Goal: Navigation & Orientation: Understand site structure

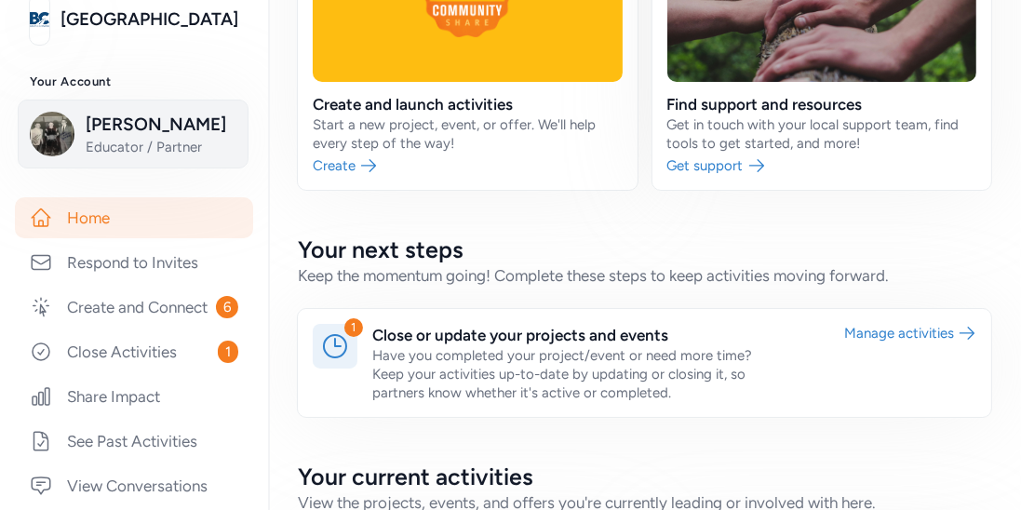
scroll to position [160, 0]
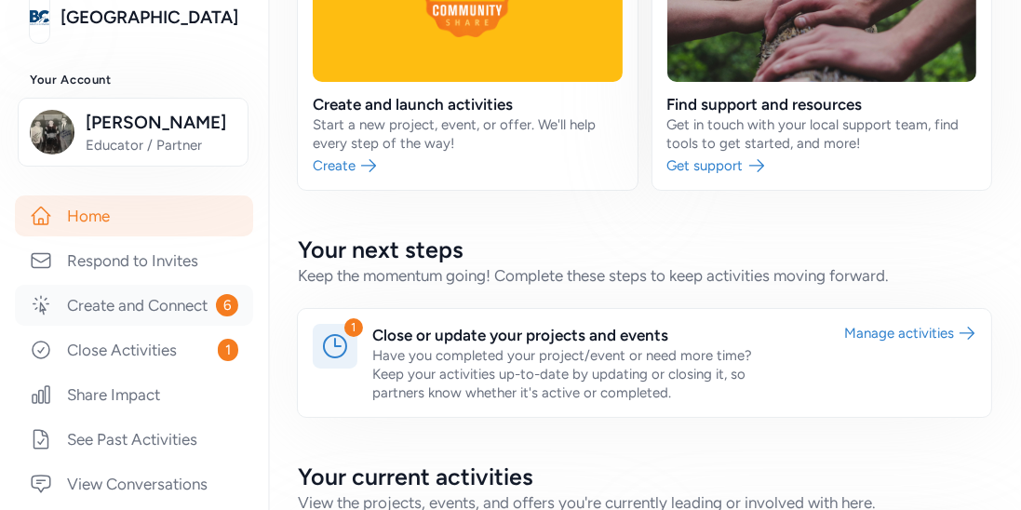
click at [159, 313] on link "Create and Connect 6" at bounding box center [134, 305] width 238 height 41
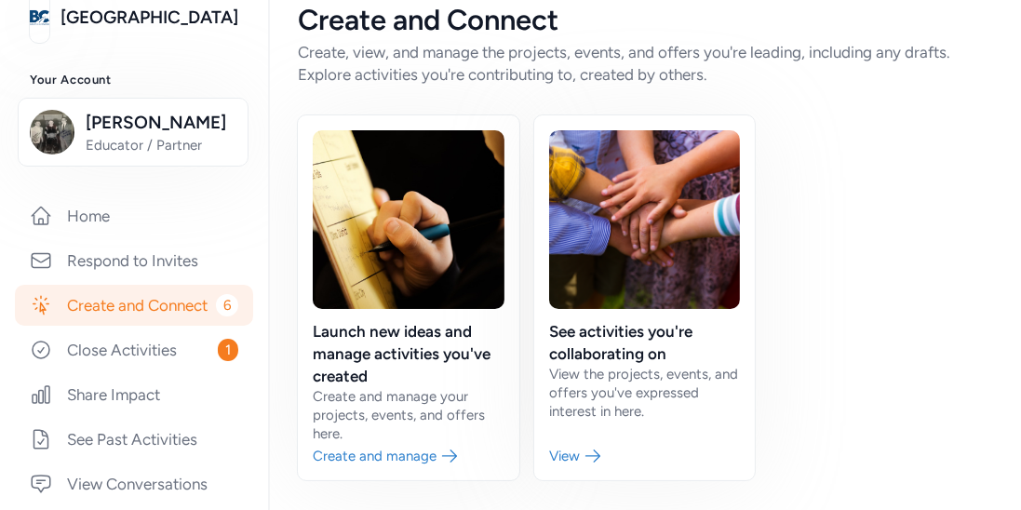
scroll to position [25, 0]
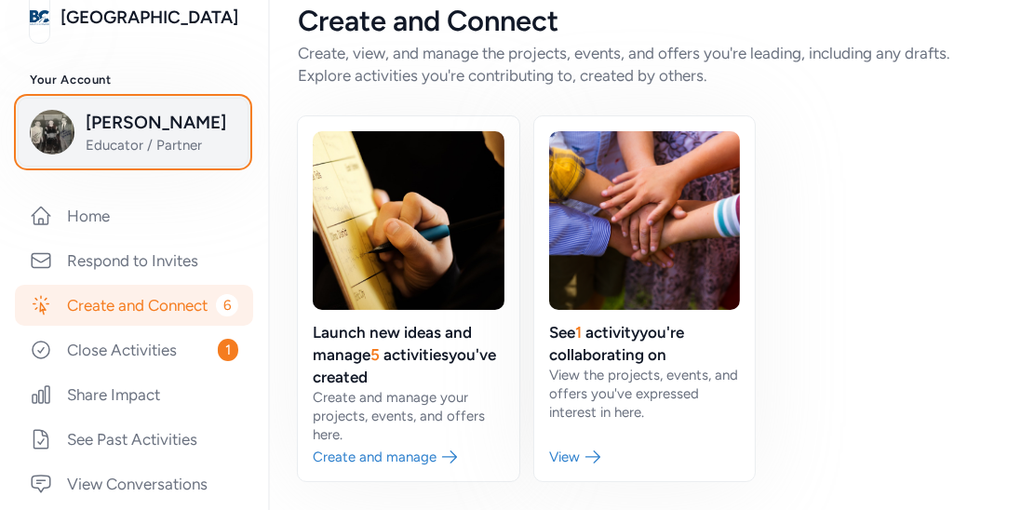
click at [162, 113] on span "[PERSON_NAME]" at bounding box center [161, 123] width 151 height 26
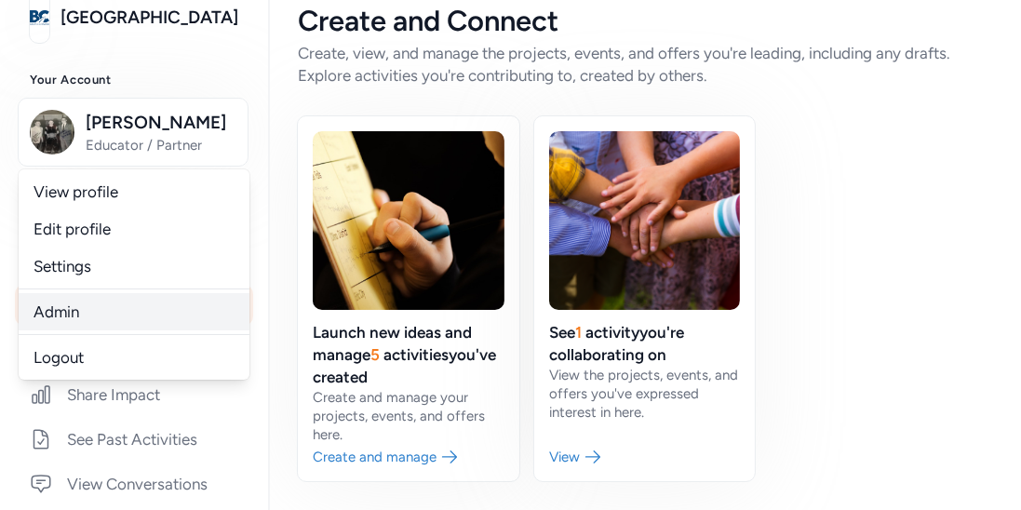
click at [60, 296] on link "Admin" at bounding box center [134, 311] width 231 height 37
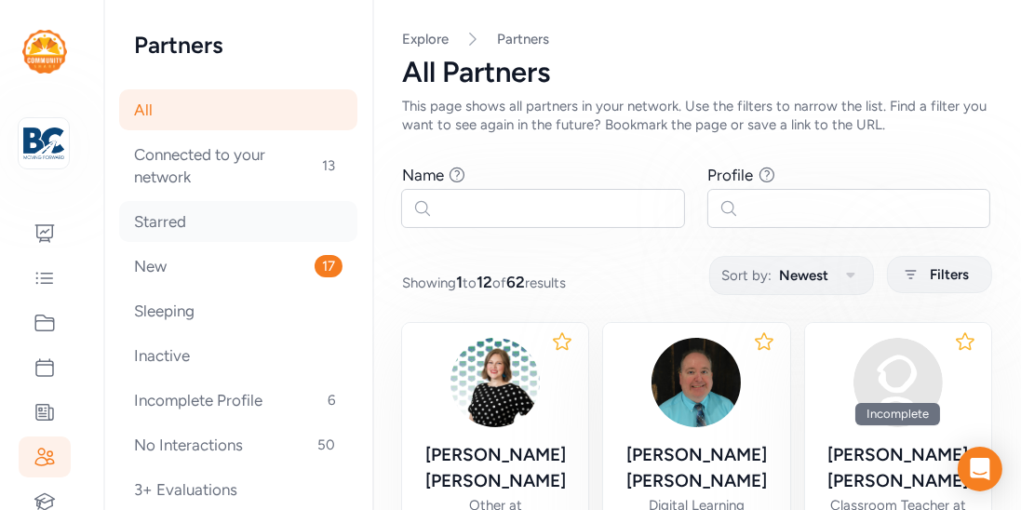
click at [197, 241] on div "Starred" at bounding box center [238, 221] width 238 height 41
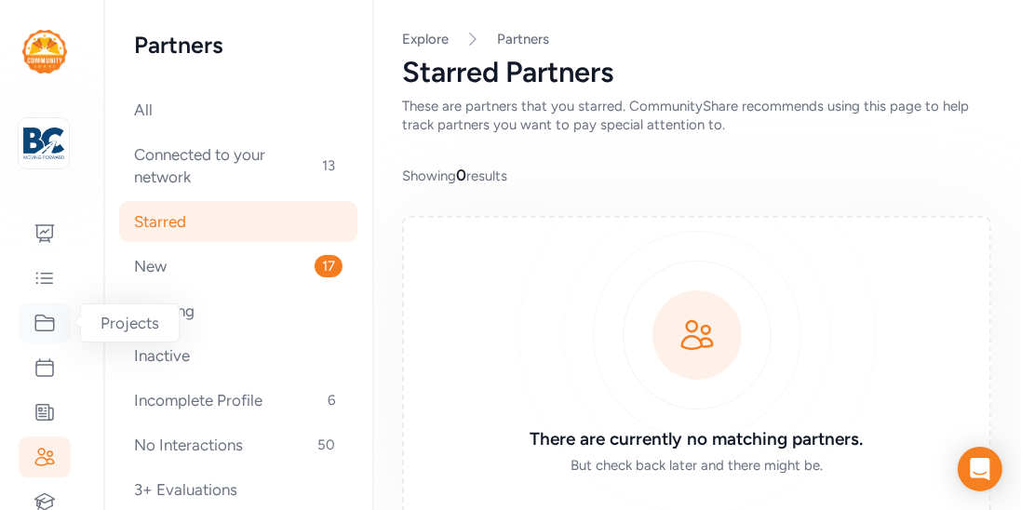
click at [56, 318] on div at bounding box center [45, 322] width 52 height 41
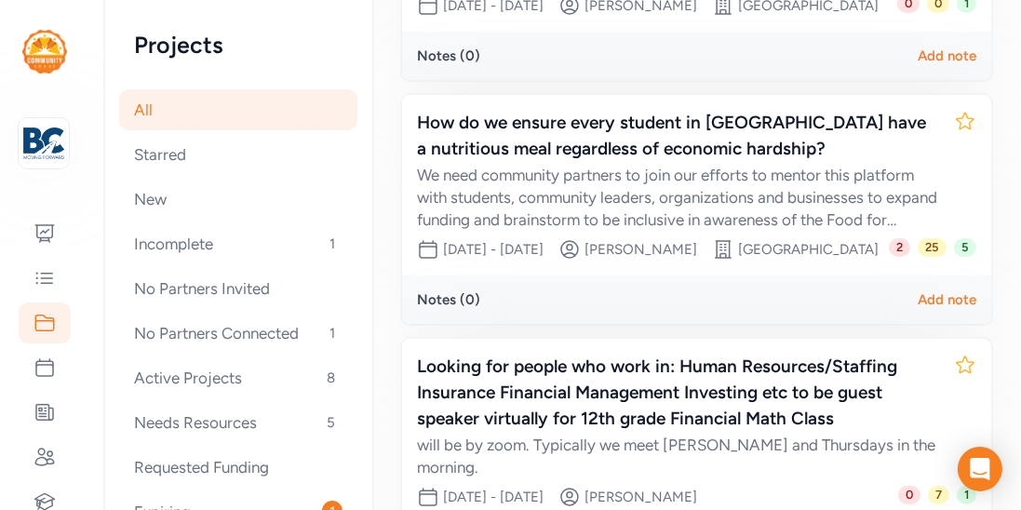
scroll to position [642, 0]
click at [57, 360] on div at bounding box center [45, 367] width 52 height 41
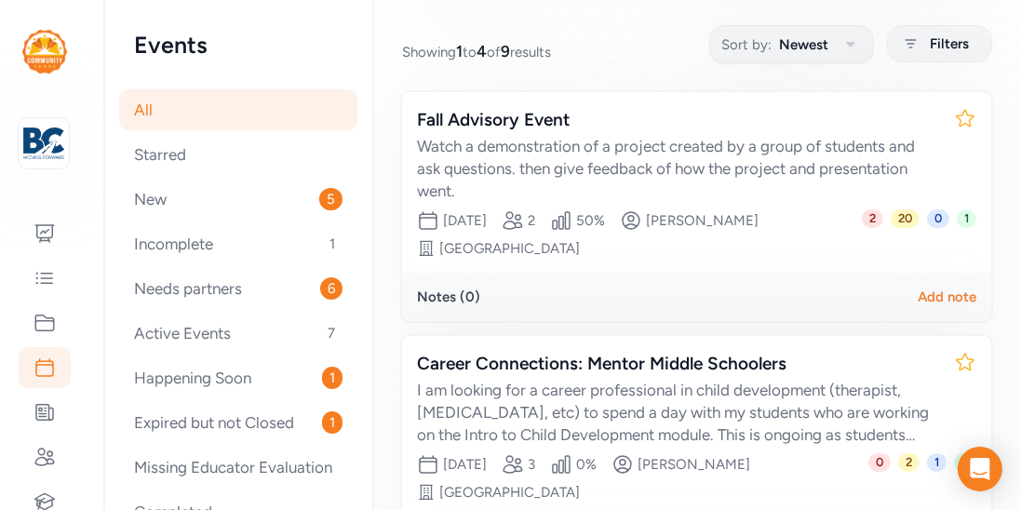
scroll to position [232, 0]
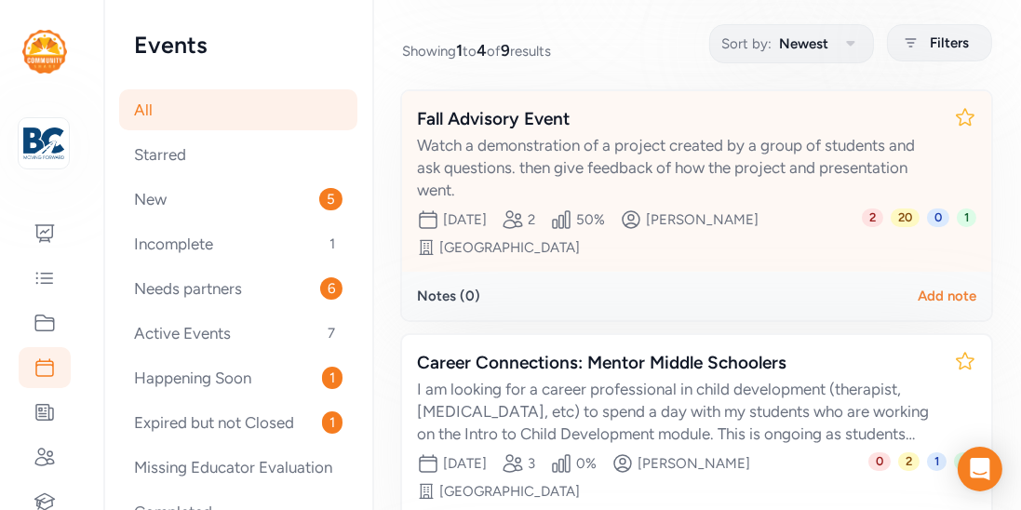
click at [879, 208] on span "2" at bounding box center [871, 217] width 21 height 19
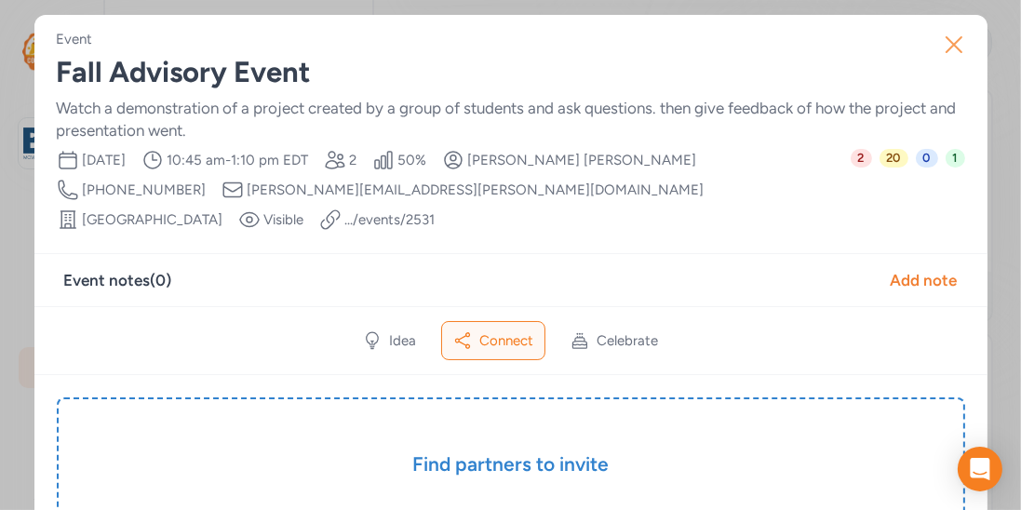
click at [952, 53] on icon "button" at bounding box center [954, 45] width 30 height 30
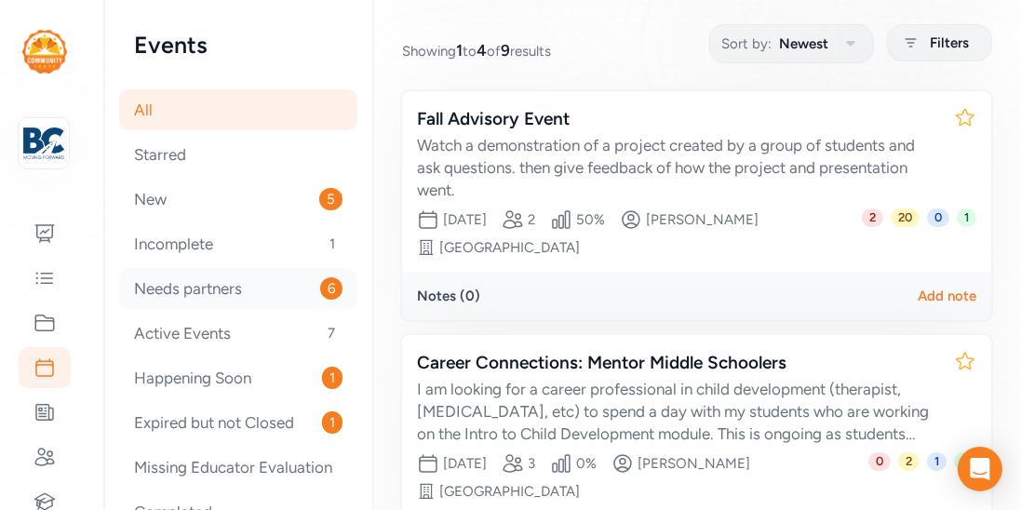
scroll to position [49, 0]
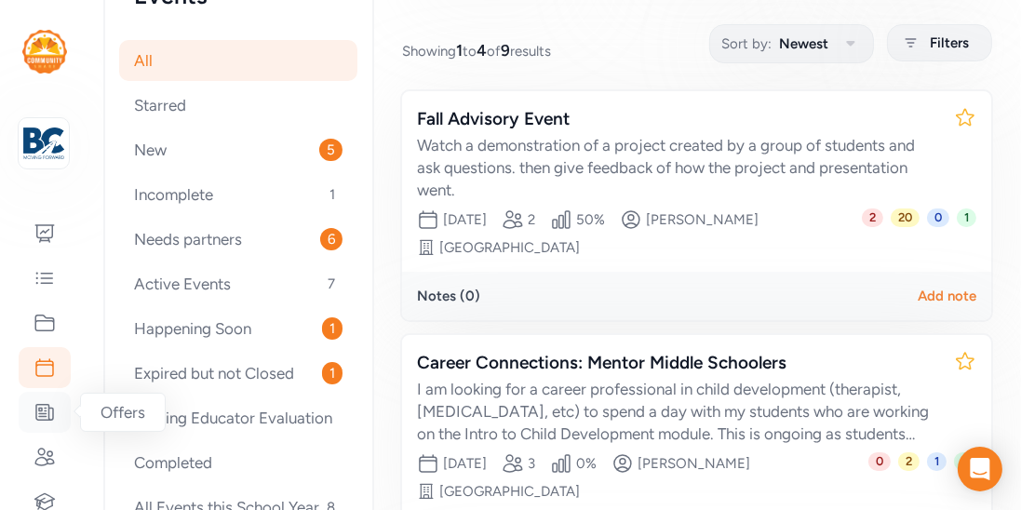
click at [38, 408] on icon at bounding box center [44, 413] width 17 height 16
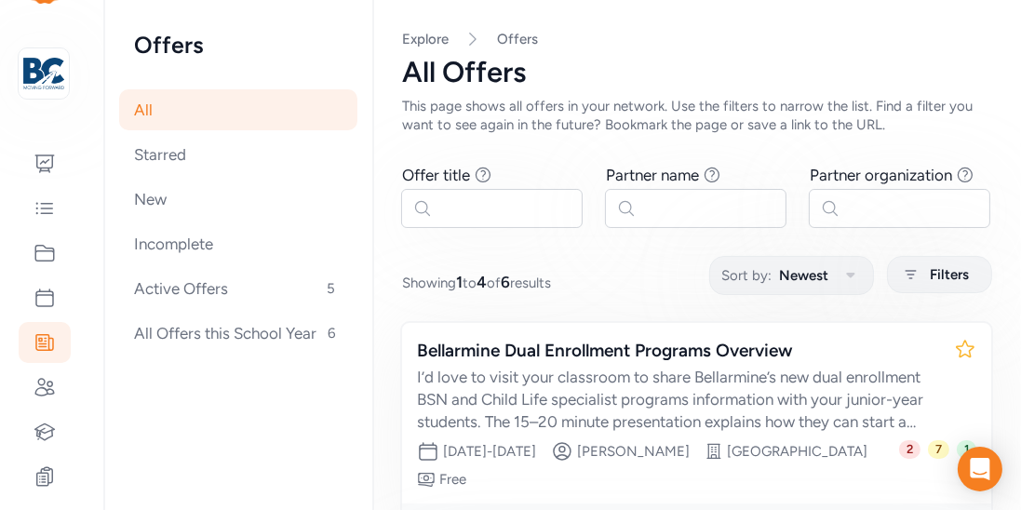
scroll to position [73, 0]
click at [57, 389] on div at bounding box center [45, 384] width 52 height 41
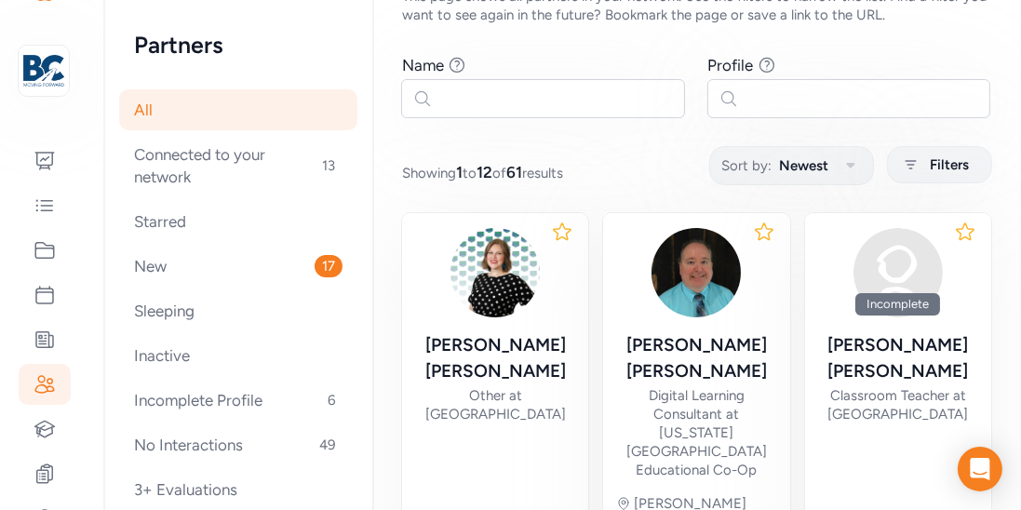
scroll to position [113, 0]
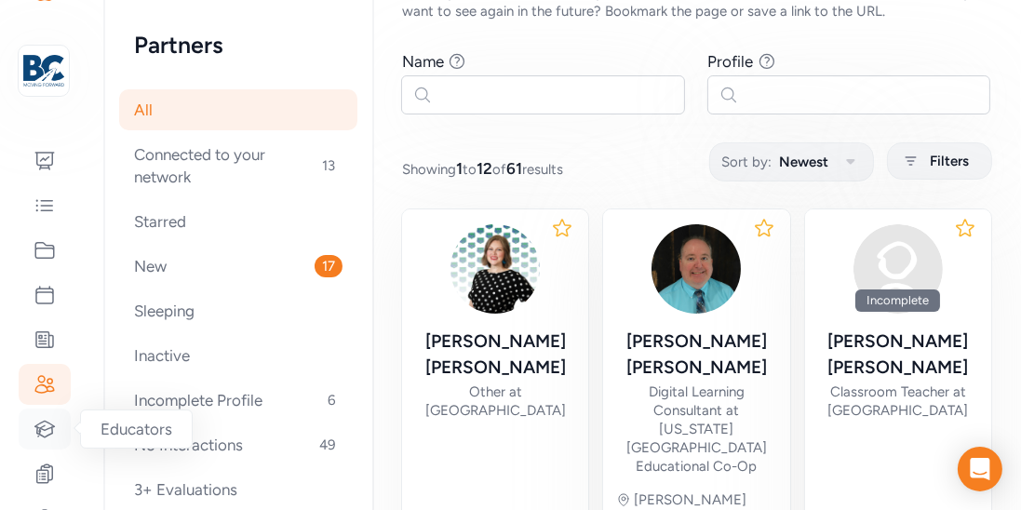
click at [39, 428] on icon at bounding box center [45, 428] width 20 height 16
